Goal: Task Accomplishment & Management: Complete application form

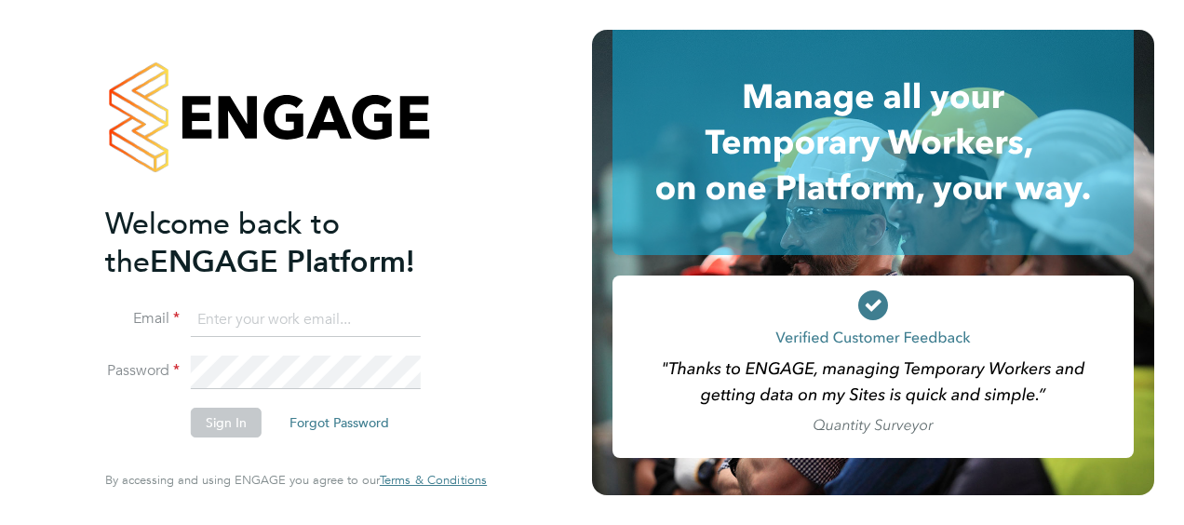
type input "Jason.Dimelow@seddon.co.uk"
click at [236, 417] on button "Sign In" at bounding box center [226, 423] width 71 height 30
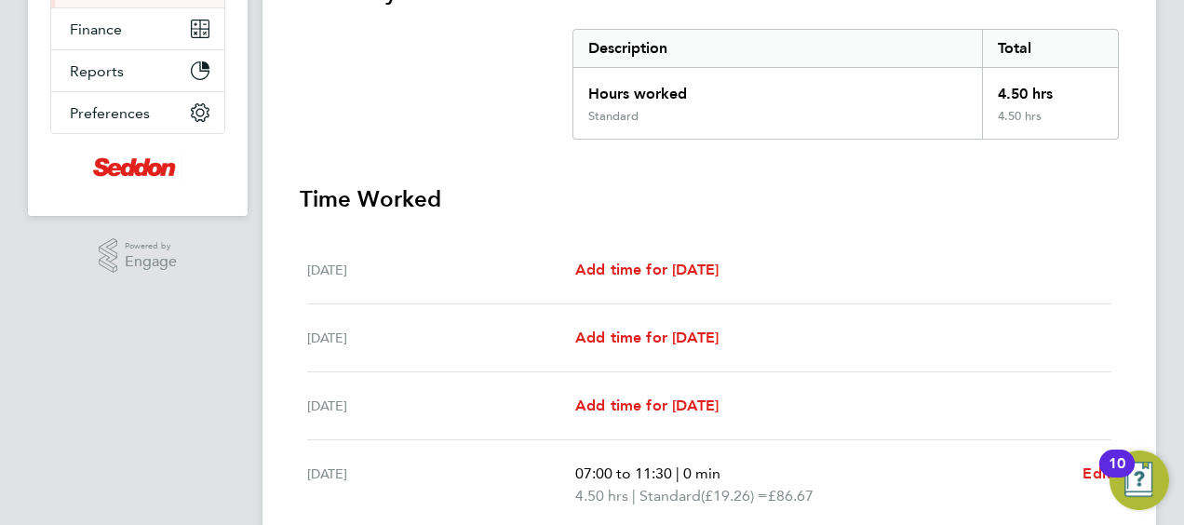
scroll to position [742, 0]
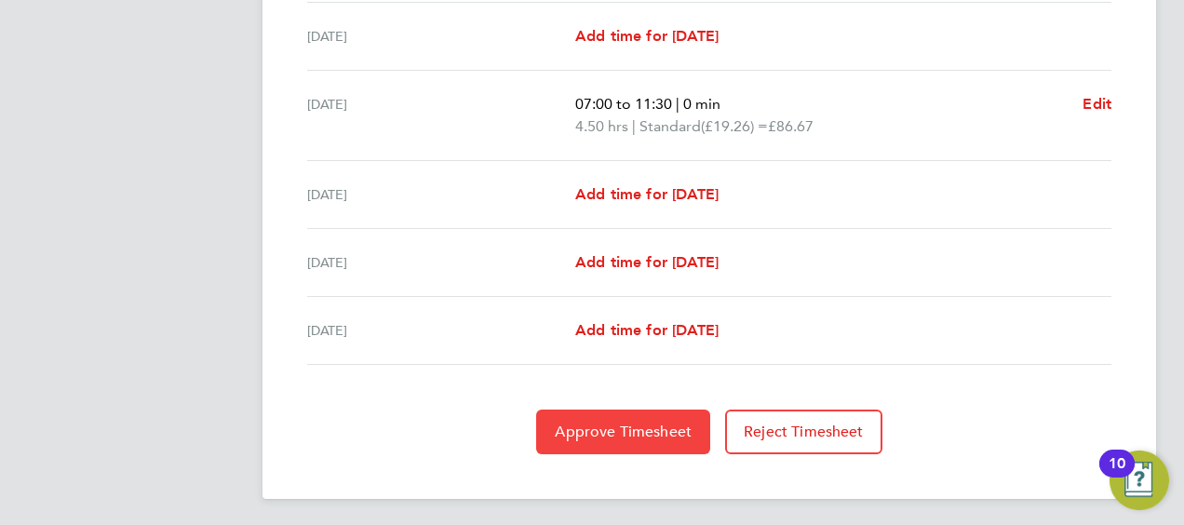
click at [652, 424] on span "Approve Timesheet" at bounding box center [623, 432] width 137 height 19
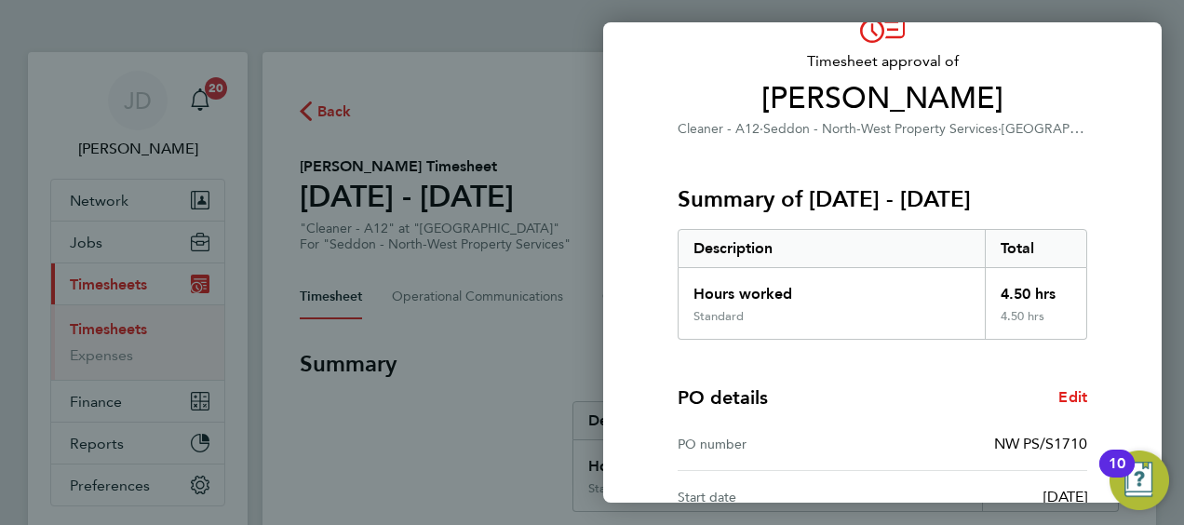
scroll to position [365, 0]
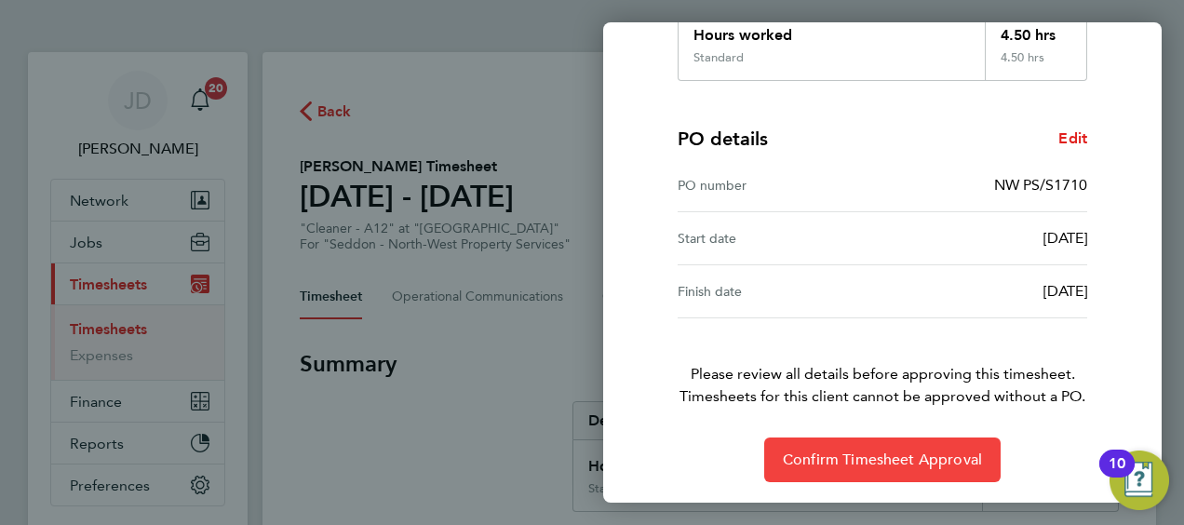
click at [900, 446] on button "Confirm Timesheet Approval" at bounding box center [882, 459] width 236 height 45
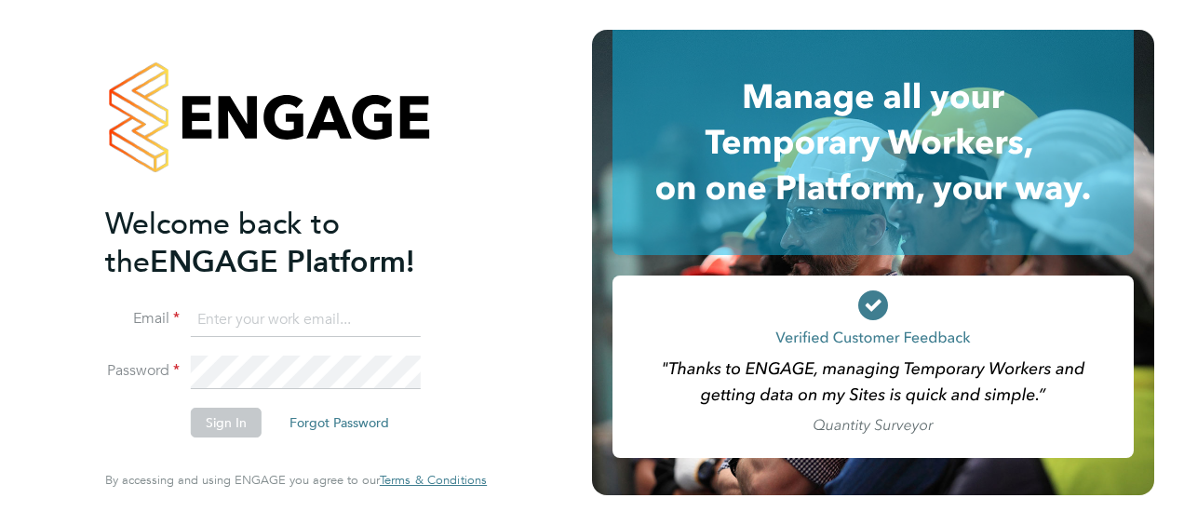
type input "[PERSON_NAME][EMAIL_ADDRESS][PERSON_NAME][DOMAIN_NAME]"
click at [223, 417] on button "Sign In" at bounding box center [226, 423] width 71 height 30
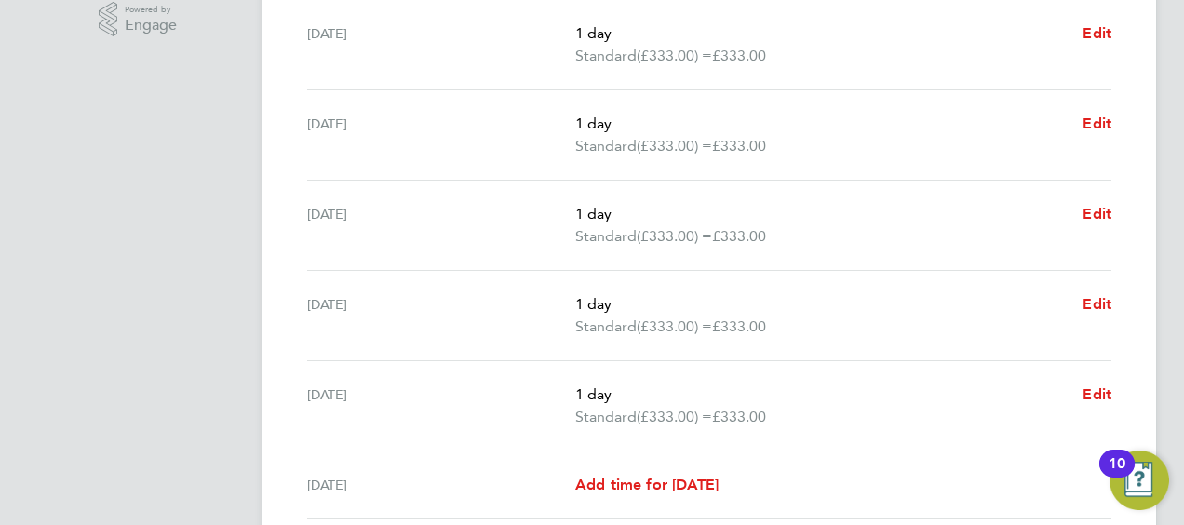
scroll to position [831, 0]
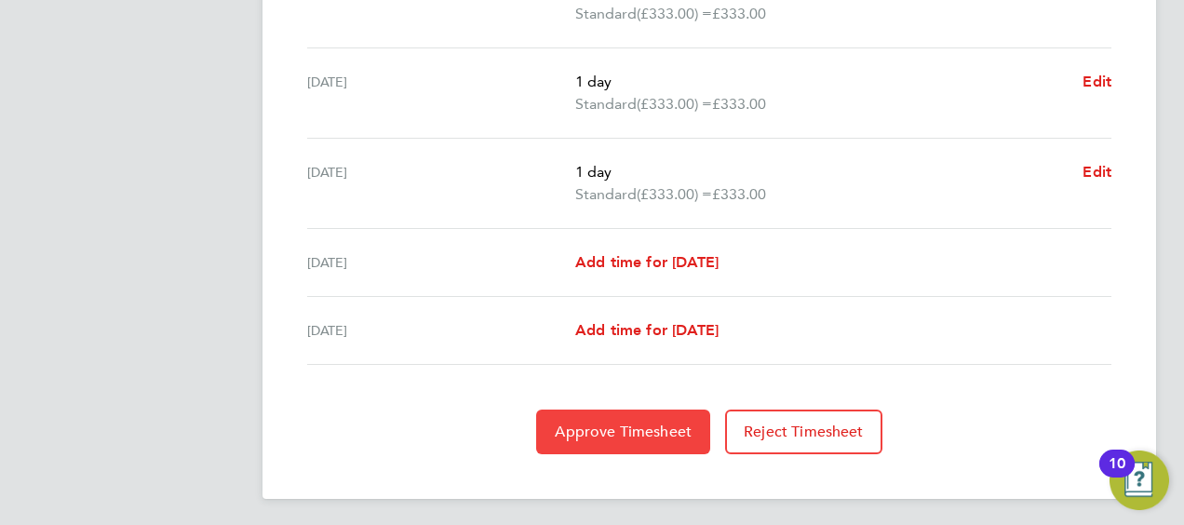
click at [603, 423] on span "Approve Timesheet" at bounding box center [623, 432] width 137 height 19
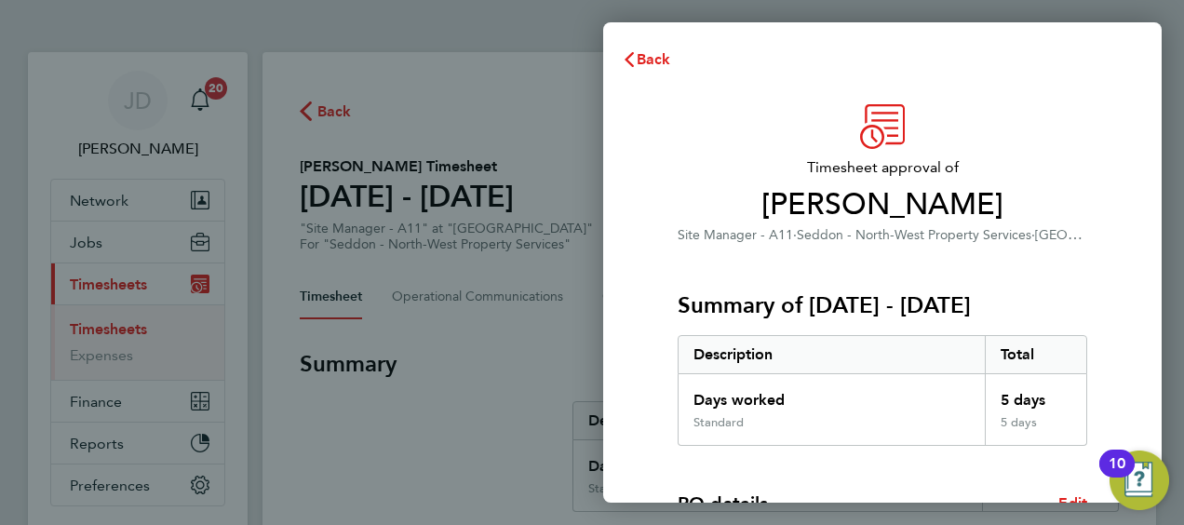
scroll to position [365, 0]
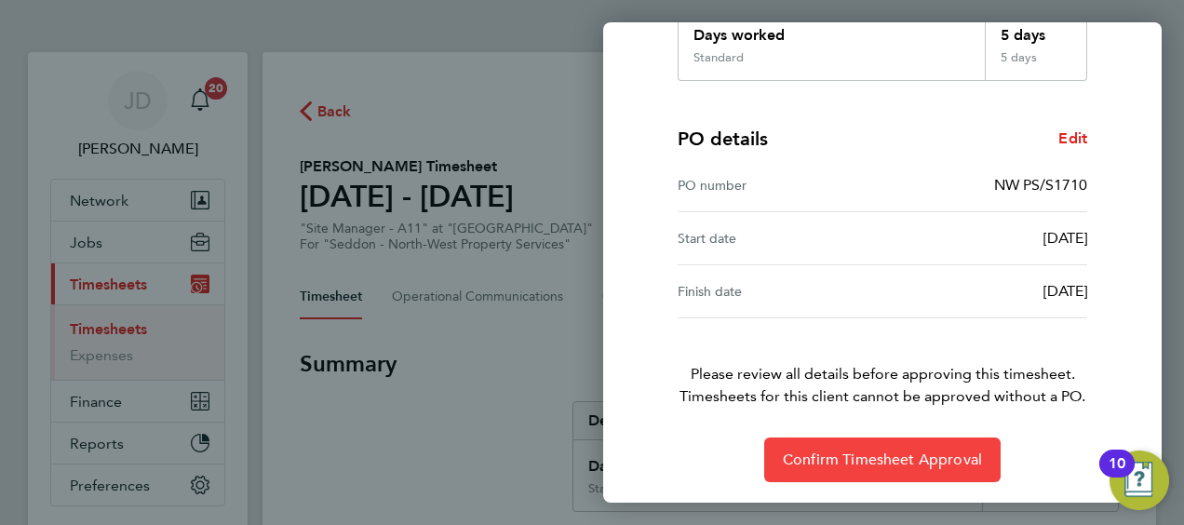
click at [899, 454] on span "Confirm Timesheet Approval" at bounding box center [882, 460] width 199 height 19
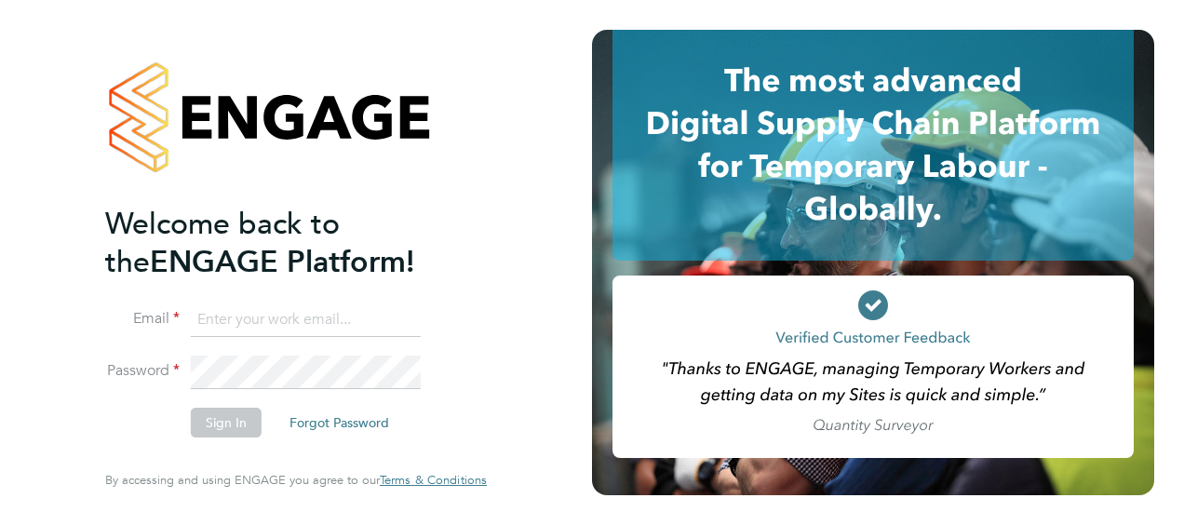
type input "[PERSON_NAME][EMAIL_ADDRESS][PERSON_NAME][DOMAIN_NAME]"
click at [236, 424] on button "Sign In" at bounding box center [226, 423] width 71 height 30
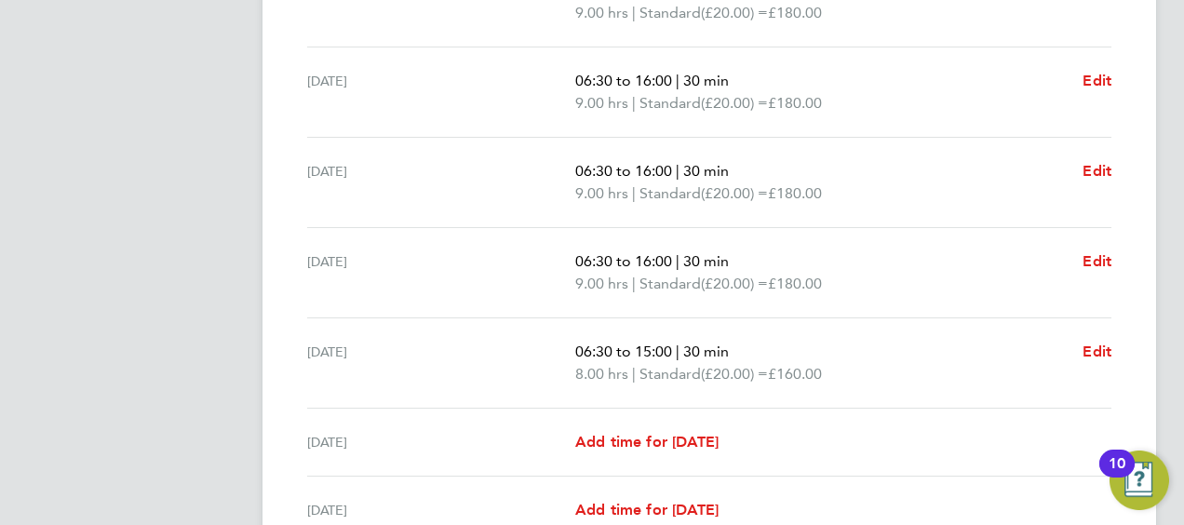
scroll to position [831, 0]
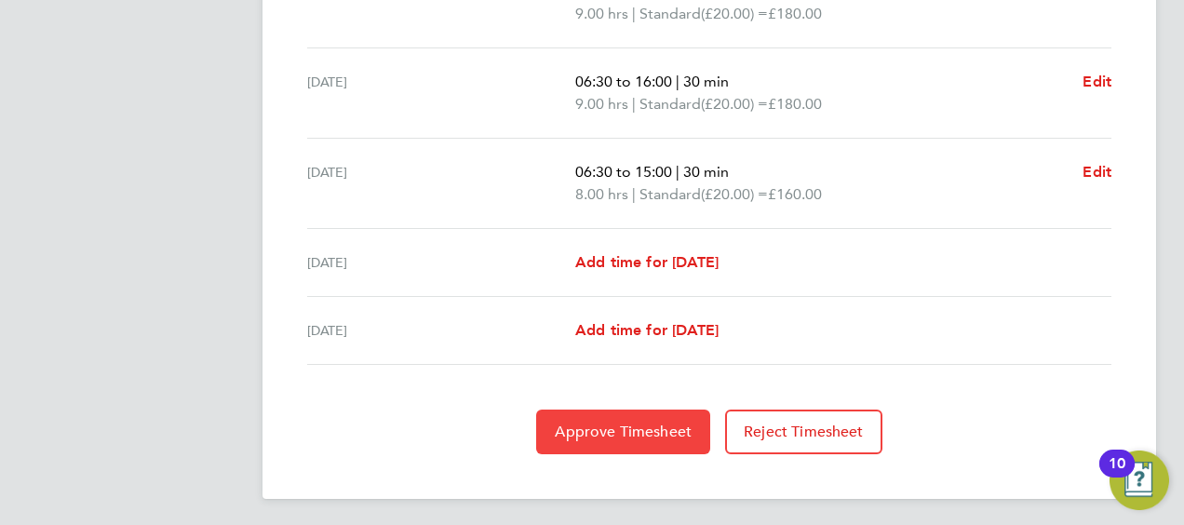
click at [596, 426] on span "Approve Timesheet" at bounding box center [623, 432] width 137 height 19
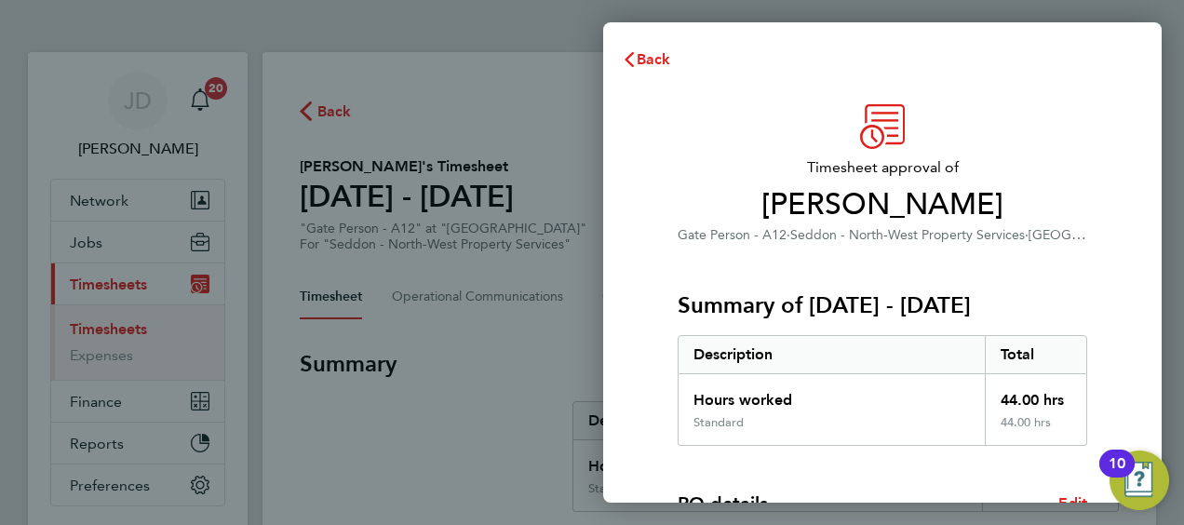
scroll to position [365, 0]
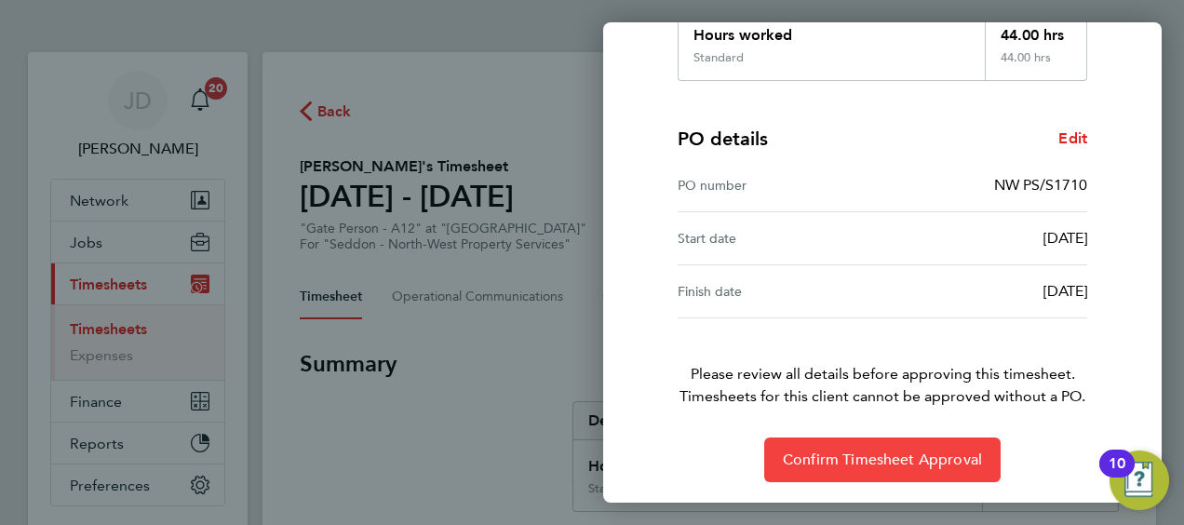
click at [880, 456] on span "Confirm Timesheet Approval" at bounding box center [882, 460] width 199 height 19
